Goal: Information Seeking & Learning: Learn about a topic

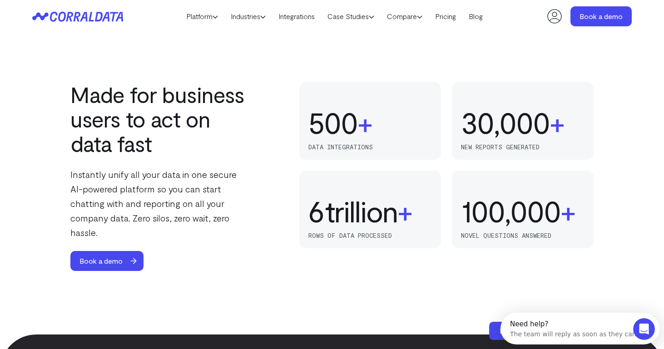
scroll to position [554, 0]
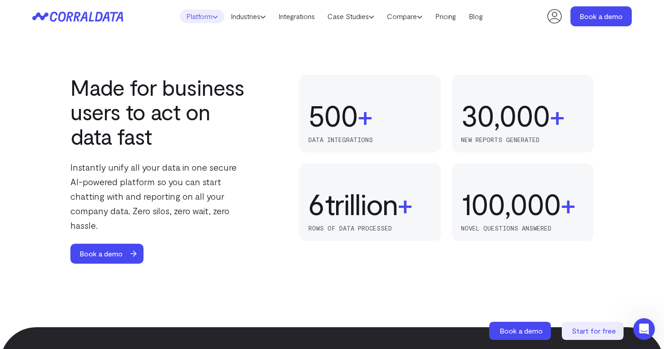
click at [215, 18] on link "Platform" at bounding box center [202, 17] width 44 height 14
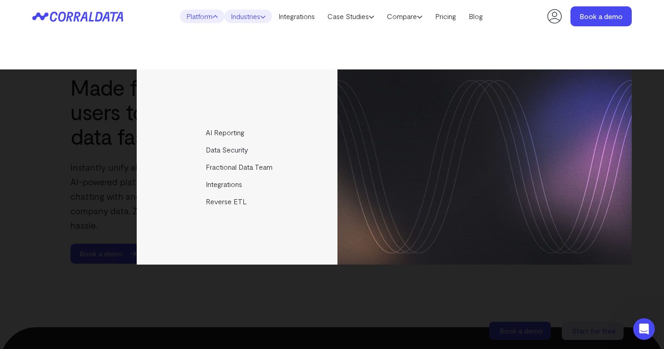
click at [257, 14] on link "Industries" at bounding box center [248, 17] width 48 height 14
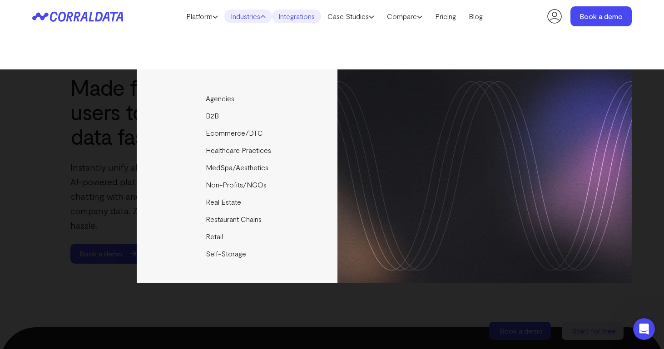
click at [303, 17] on link "Integrations" at bounding box center [296, 17] width 49 height 14
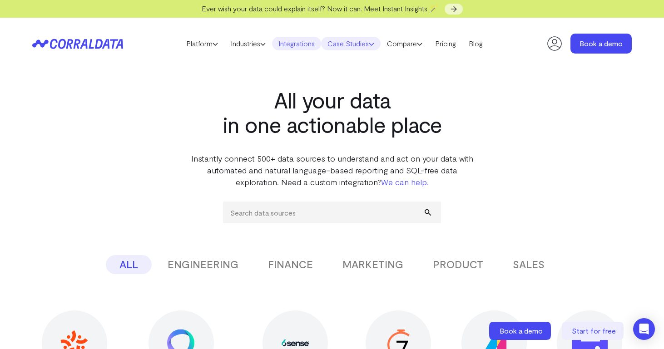
click at [369, 45] on link "Case Studies" at bounding box center [350, 44] width 59 height 14
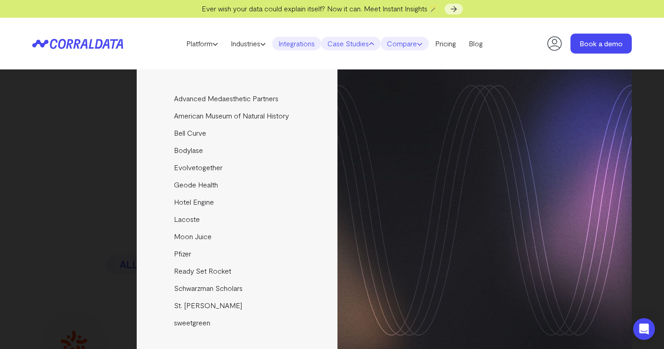
click at [414, 44] on link "Compare" at bounding box center [404, 44] width 48 height 14
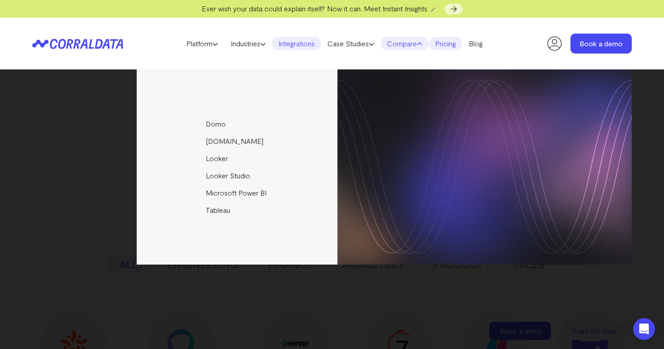
click at [448, 43] on link "Pricing" at bounding box center [446, 44] width 34 height 14
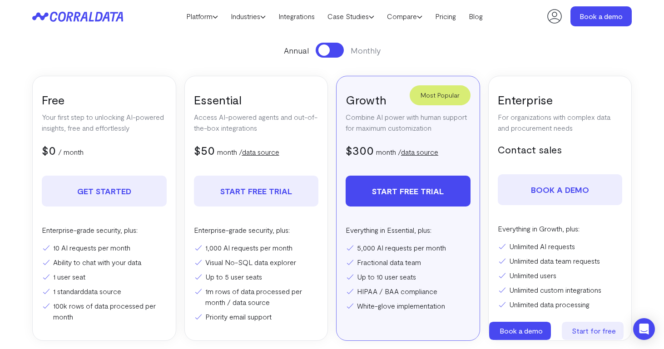
scroll to position [157, 0]
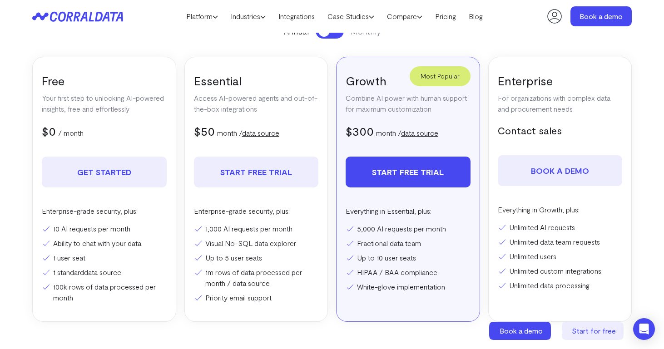
click at [304, 211] on p "Enterprise-grade security, plus:" at bounding box center [256, 211] width 125 height 11
click at [269, 133] on link "data source" at bounding box center [260, 132] width 37 height 9
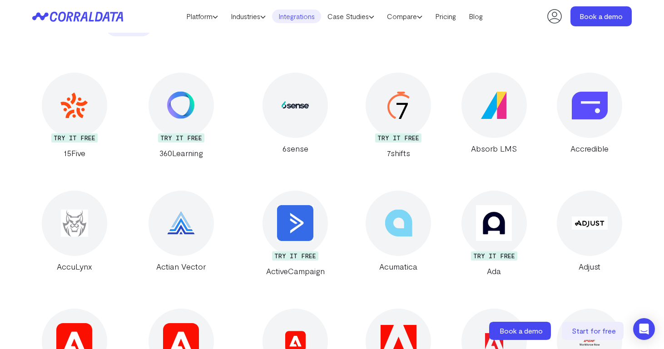
scroll to position [242, 0]
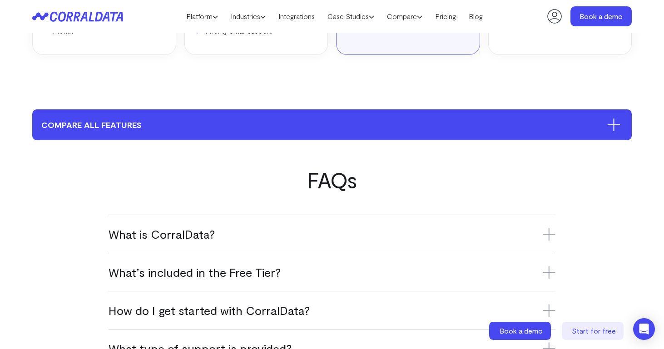
scroll to position [434, 0]
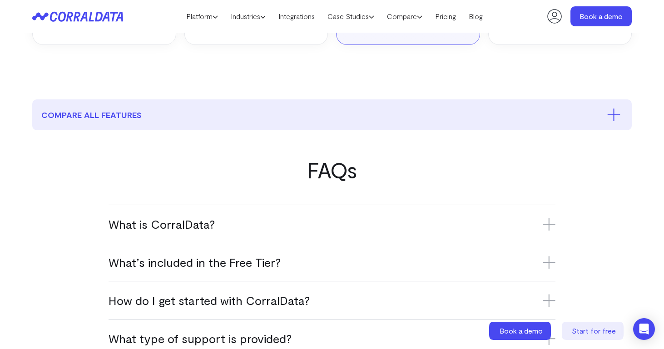
click at [290, 222] on h3 "What is CorralData?" at bounding box center [331, 224] width 447 height 15
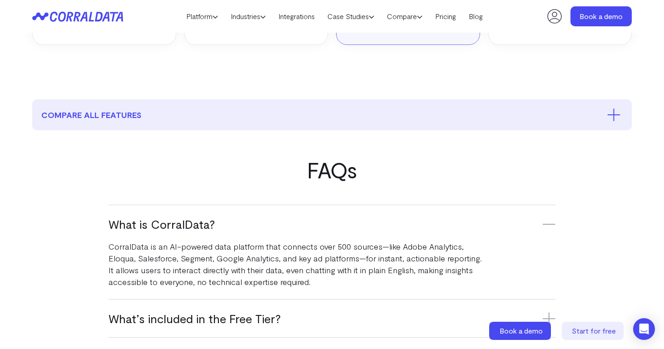
scroll to position [616, 0]
